Goal: Transaction & Acquisition: Purchase product/service

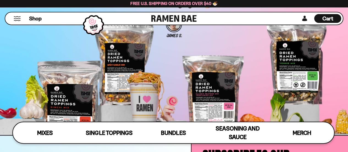
scroll to position [1634, 0]
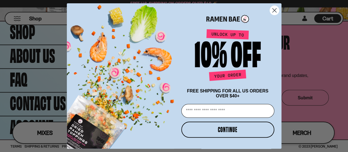
drag, startPoint x: 340, startPoint y: 146, endPoint x: 319, endPoint y: 146, distance: 20.9
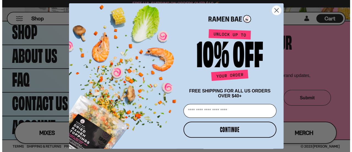
scroll to position [1648, 0]
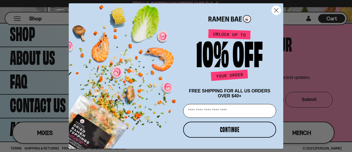
click at [276, 13] on circle "Close dialog" at bounding box center [276, 10] width 9 height 9
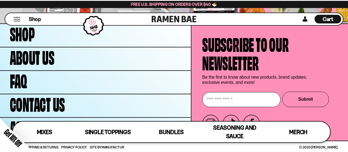
scroll to position [1634, 0]
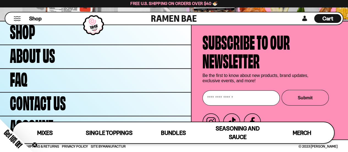
drag, startPoint x: 342, startPoint y: 146, endPoint x: 319, endPoint y: 144, distance: 22.9
click at [319, 144] on div "Terms Shipping & Returns Privacy Policy Site By Manufactur © 2023 Ramen Bae" at bounding box center [174, 146] width 348 height 12
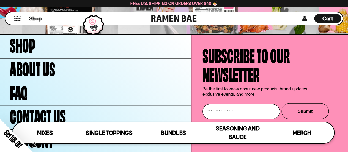
copy span "Ramen Bae"
click at [313, 62] on div "Subscribe to our newsletter Be the first to know about new products, brand upda…" at bounding box center [266, 82] width 126 height 74
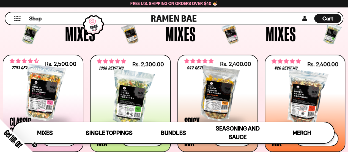
scroll to position [0, 0]
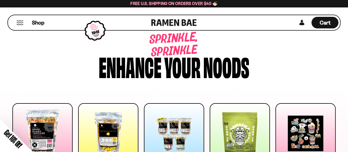
click at [42, 133] on div at bounding box center [42, 133] width 60 height 60
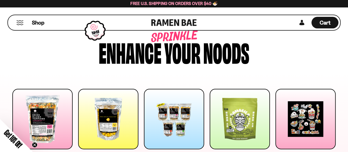
click at [42, 133] on div at bounding box center [42, 119] width 60 height 60
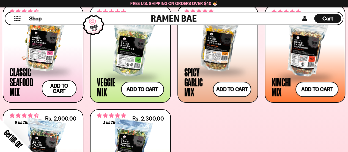
click at [48, 61] on div at bounding box center [43, 43] width 67 height 55
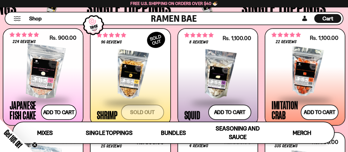
scroll to position [442, 0]
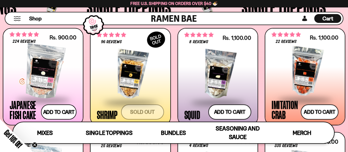
click at [39, 72] on div at bounding box center [43, 71] width 67 height 55
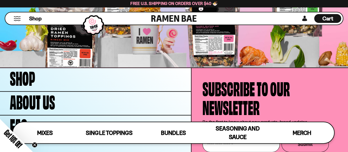
scroll to position [1634, 0]
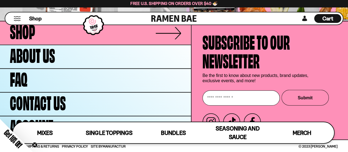
click at [23, 31] on span "Shop" at bounding box center [22, 30] width 25 height 19
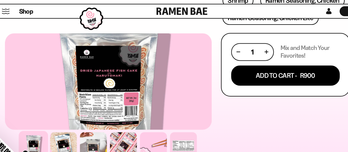
scroll to position [258, 0]
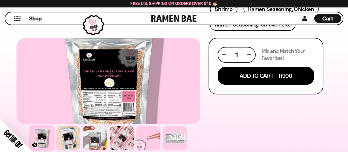
click at [42, 140] on div at bounding box center [42, 138] width 26 height 26
click at [80, 143] on div at bounding box center [109, 137] width 184 height 27
click at [62, 143] on div at bounding box center [68, 138] width 26 height 26
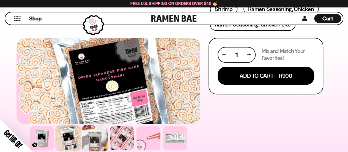
click at [96, 138] on div at bounding box center [95, 138] width 26 height 26
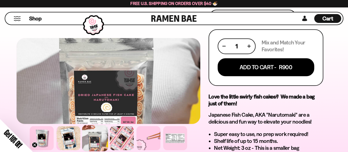
scroll to position [266, 0]
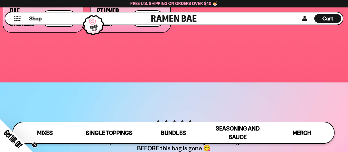
scroll to position [1378, 0]
